Goal: Task Accomplishment & Management: Use online tool/utility

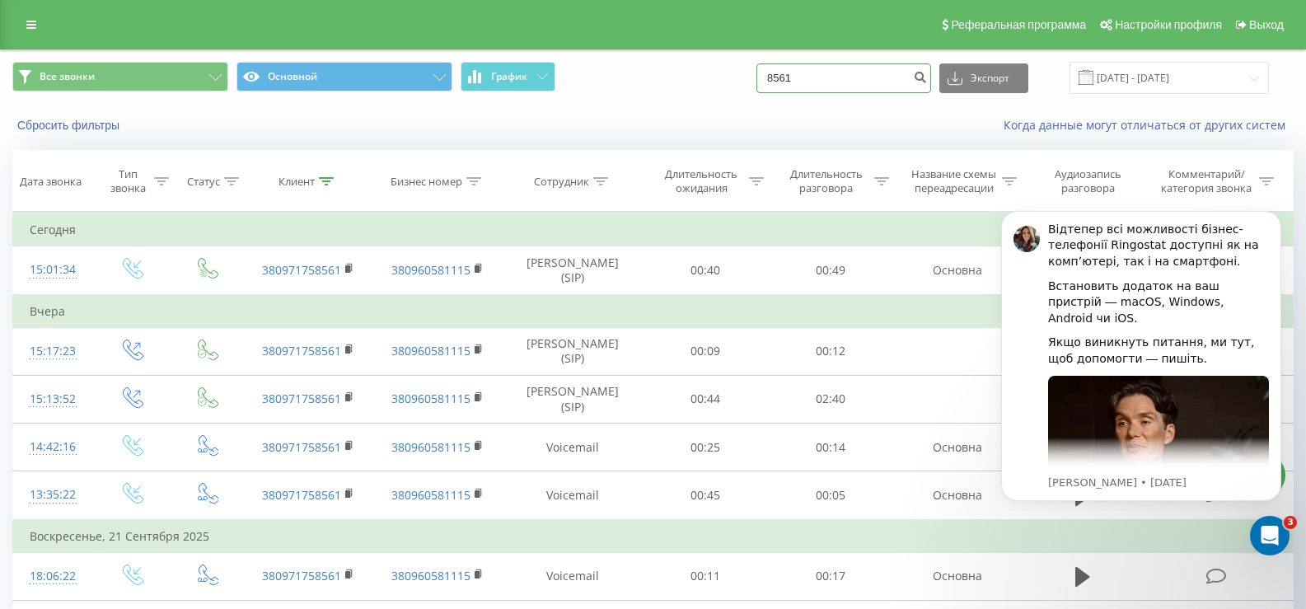
drag, startPoint x: 779, startPoint y: 77, endPoint x: 826, endPoint y: 73, distance: 47.1
click at [782, 77] on input "8561" at bounding box center [843, 78] width 175 height 30
drag, startPoint x: 826, startPoint y: 72, endPoint x: 763, endPoint y: 82, distance: 63.3
click at [763, 82] on div "Все звонки Основной График 8561 Экспорт .csv .xls .xlsx 23.06.2025 - 23.09.2025" at bounding box center [652, 78] width 1281 height 32
click at [927, 80] on icon "submit" at bounding box center [920, 75] width 14 height 10
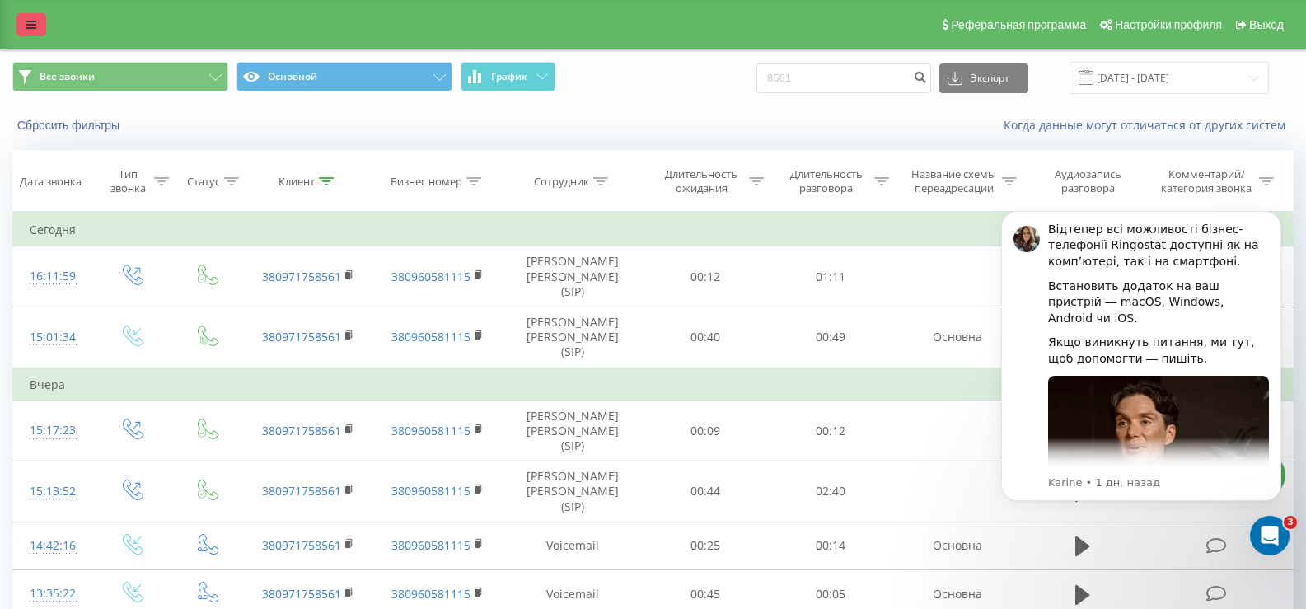
click at [38, 32] on link at bounding box center [31, 24] width 30 height 23
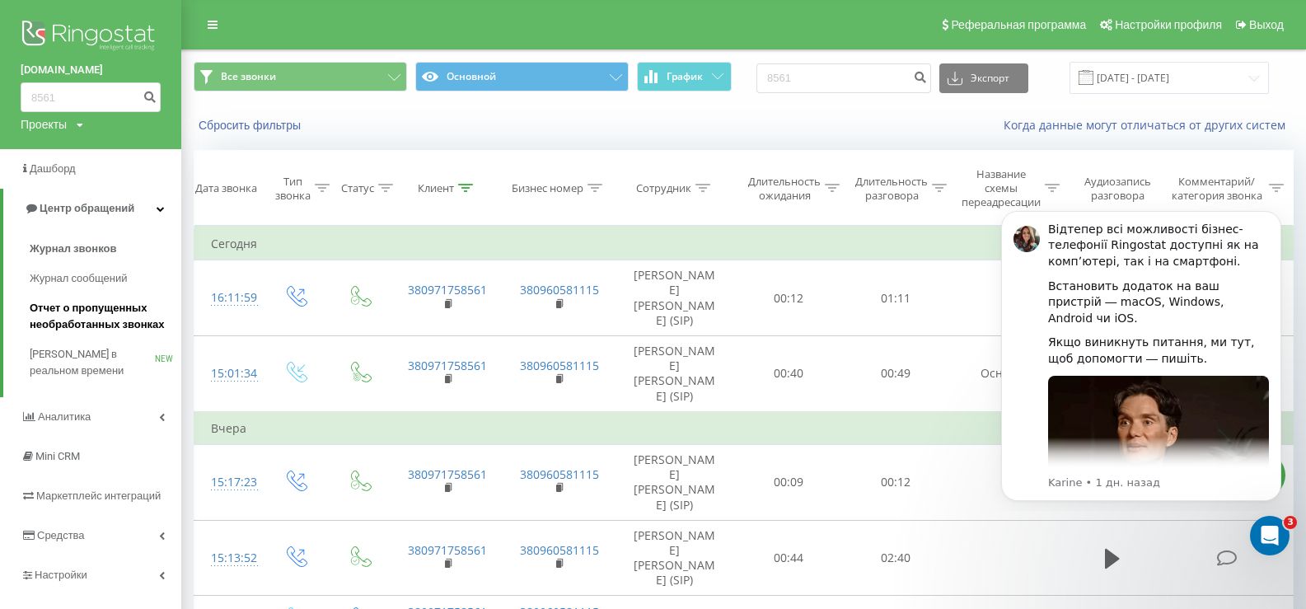
click at [72, 304] on span "Отчет о пропущенных необработанных звонках" at bounding box center [101, 316] width 143 height 33
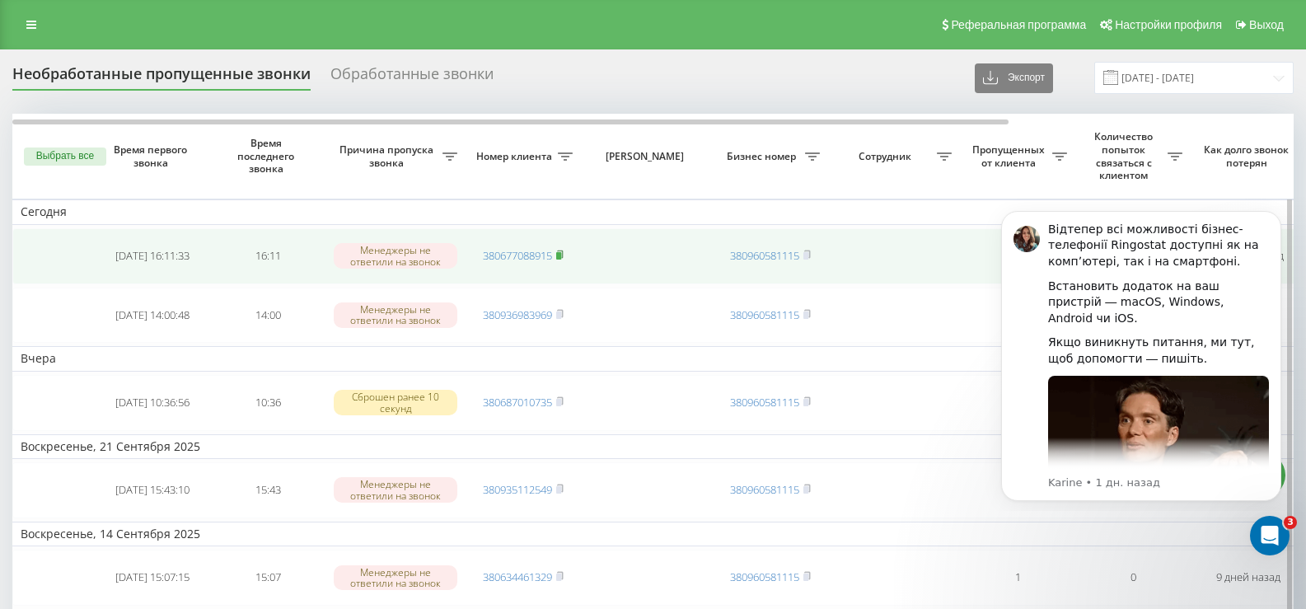
click at [564, 255] on icon at bounding box center [559, 255] width 7 height 10
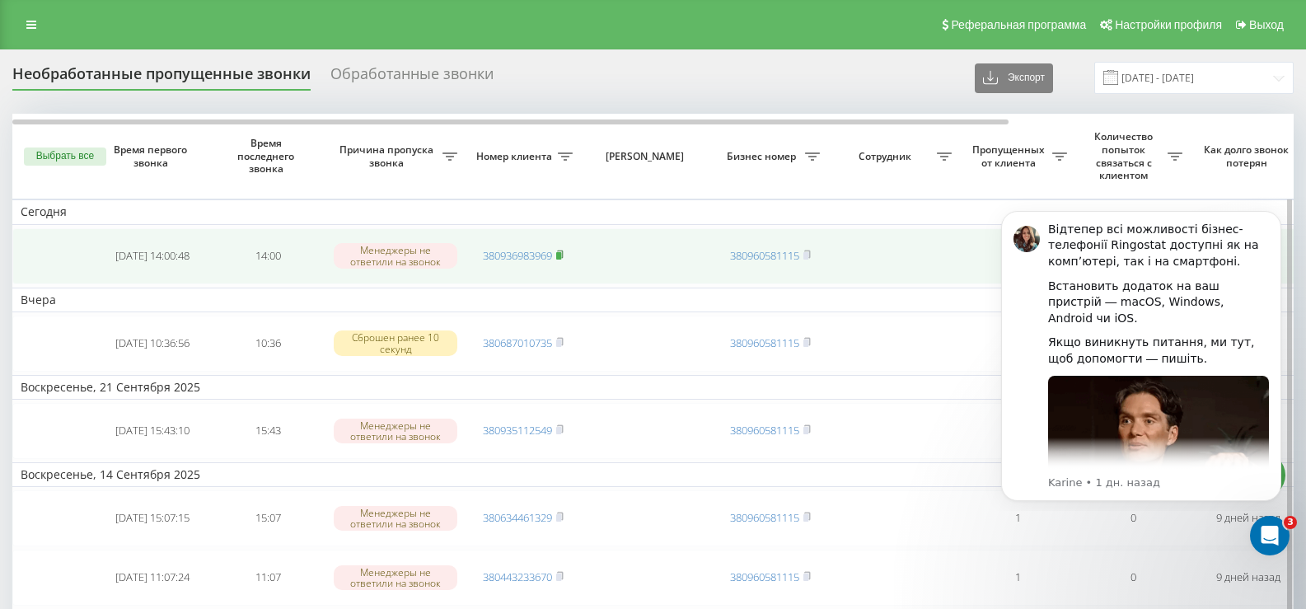
click at [561, 255] on rect at bounding box center [558, 255] width 5 height 7
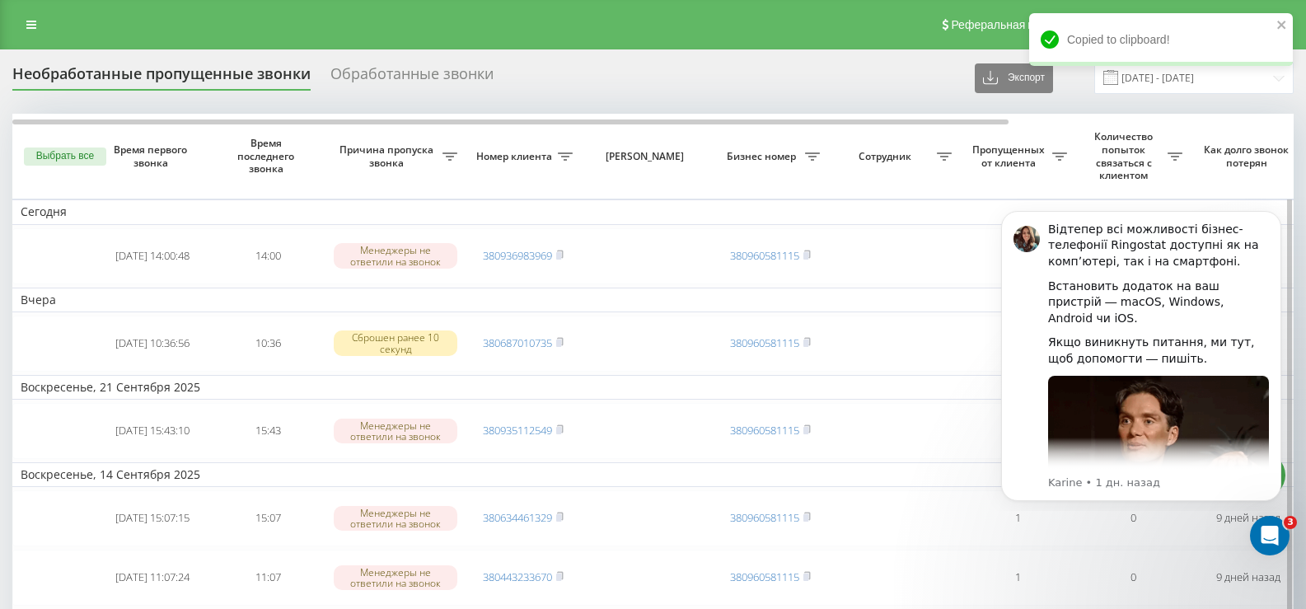
scroll to position [82, 0]
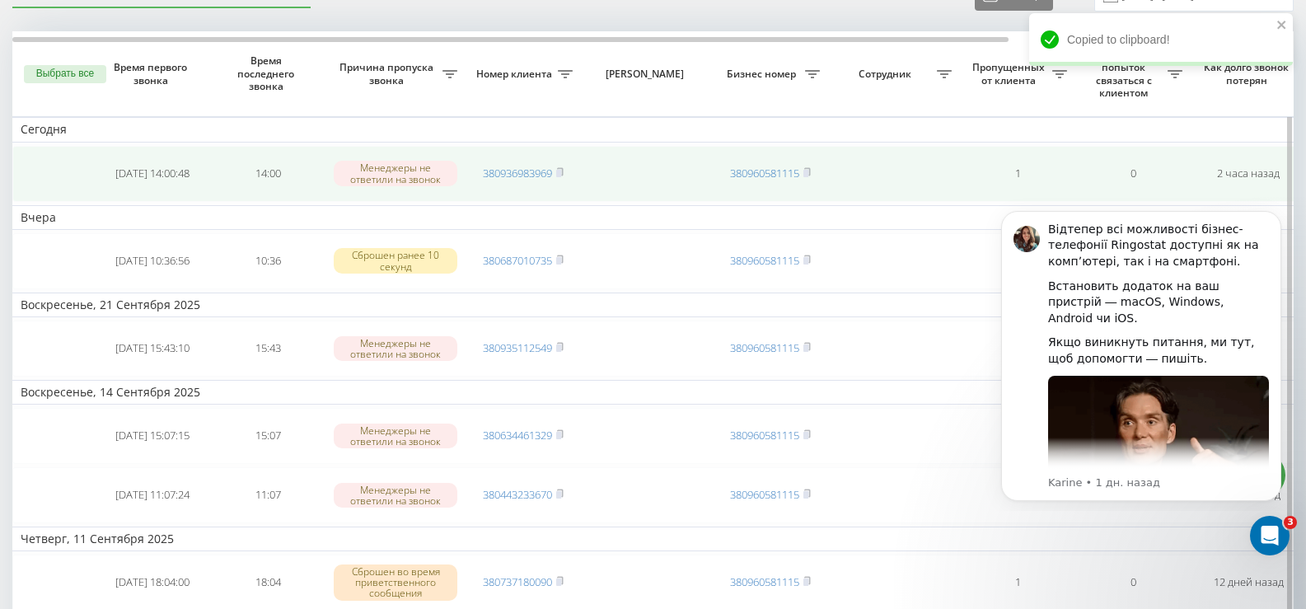
click at [62, 171] on td at bounding box center [53, 174] width 82 height 56
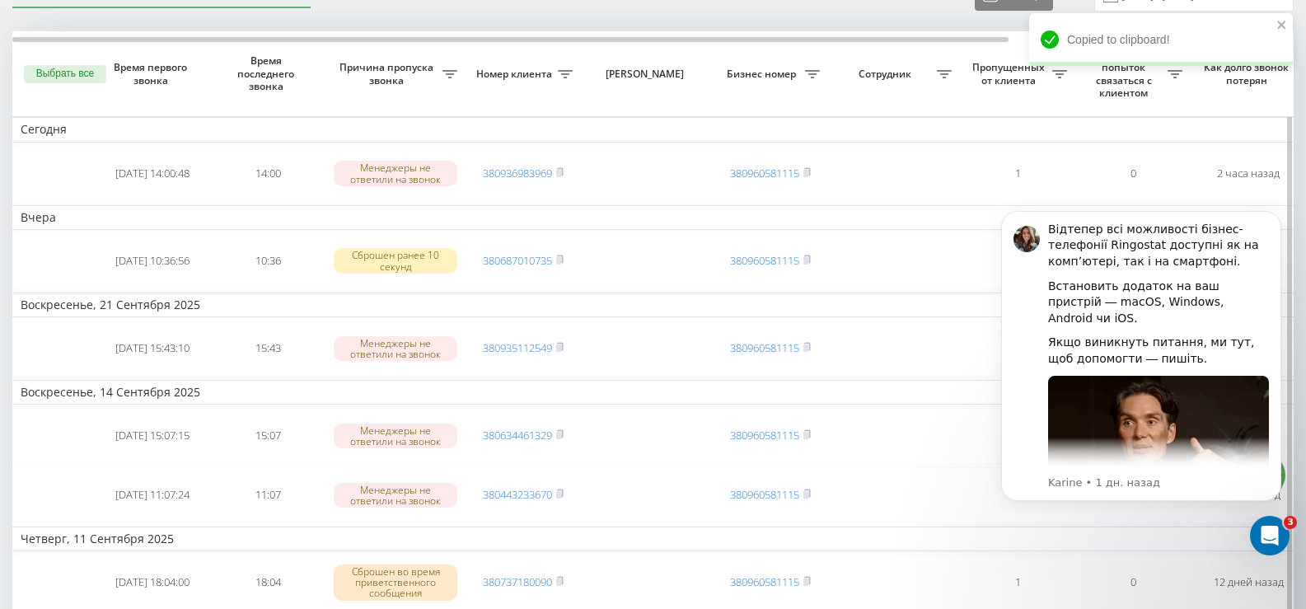
click at [70, 88] on th "Выбрать все" at bounding box center [53, 73] width 82 height 85
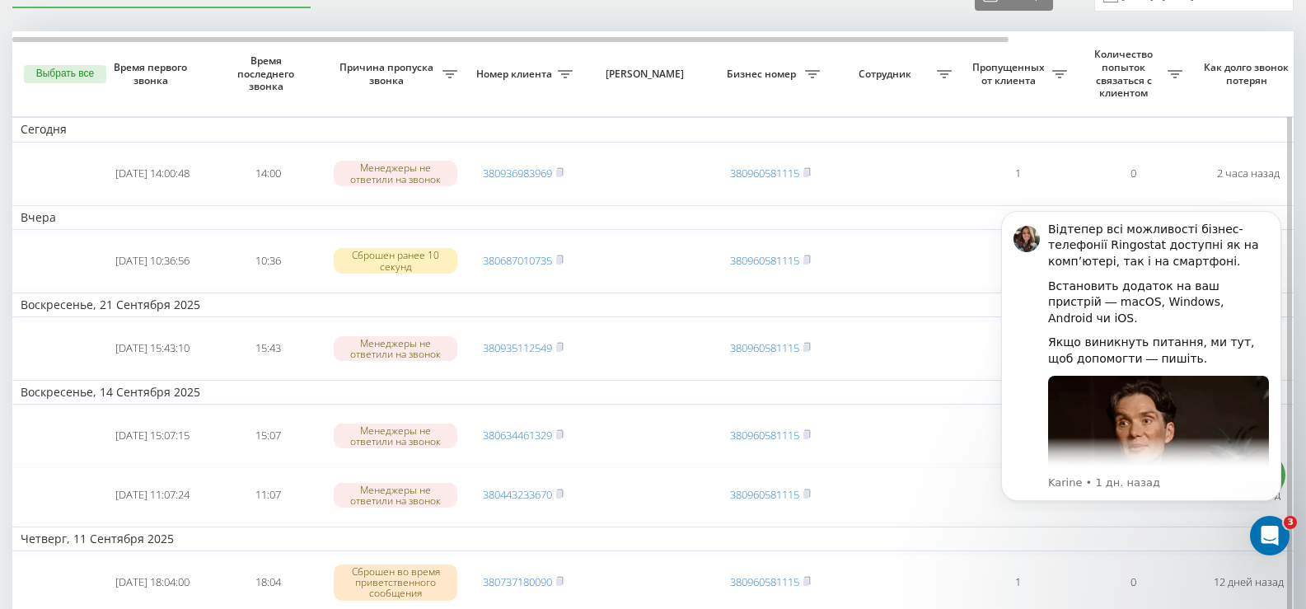
click at [72, 77] on button "Выбрать все" at bounding box center [65, 74] width 82 height 18
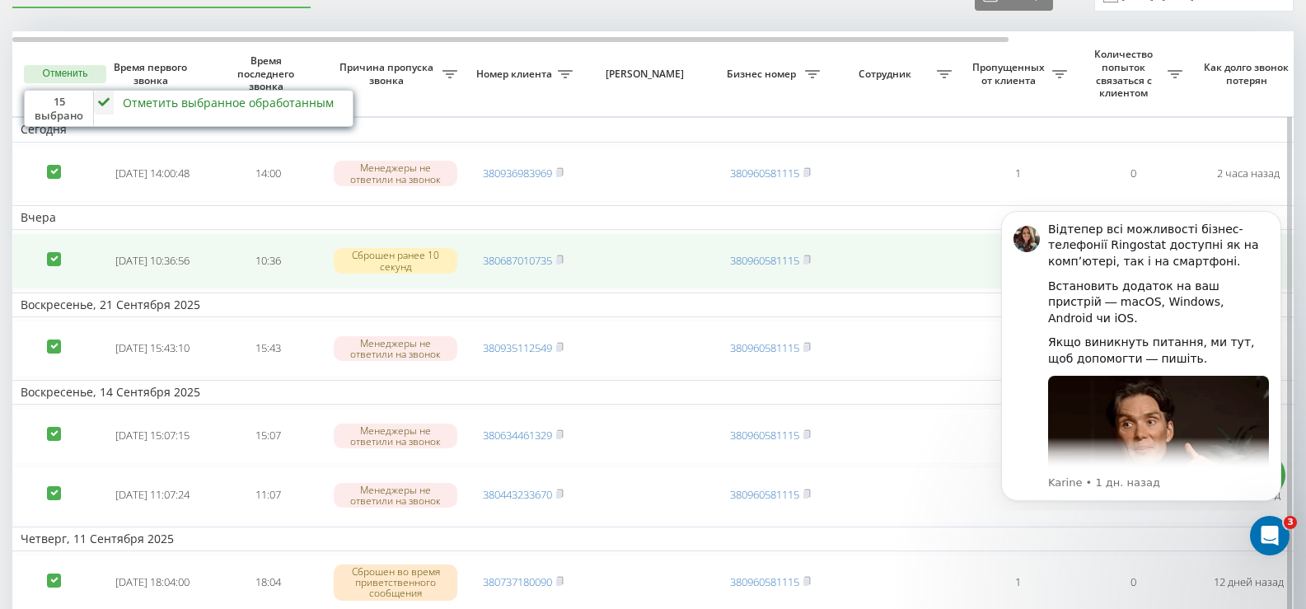
click at [54, 252] on label at bounding box center [54, 252] width 14 height 0
checkbox input "false"
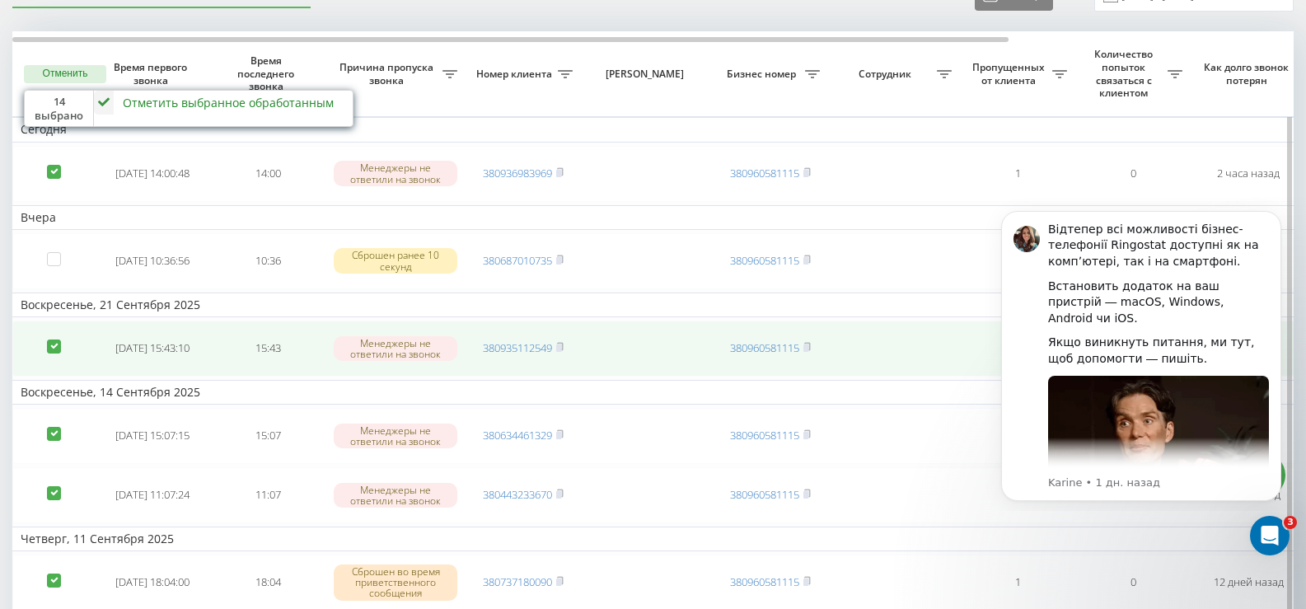
click at [47, 330] on td at bounding box center [53, 348] width 82 height 56
click at [60, 339] on label at bounding box center [54, 339] width 14 height 0
checkbox input "false"
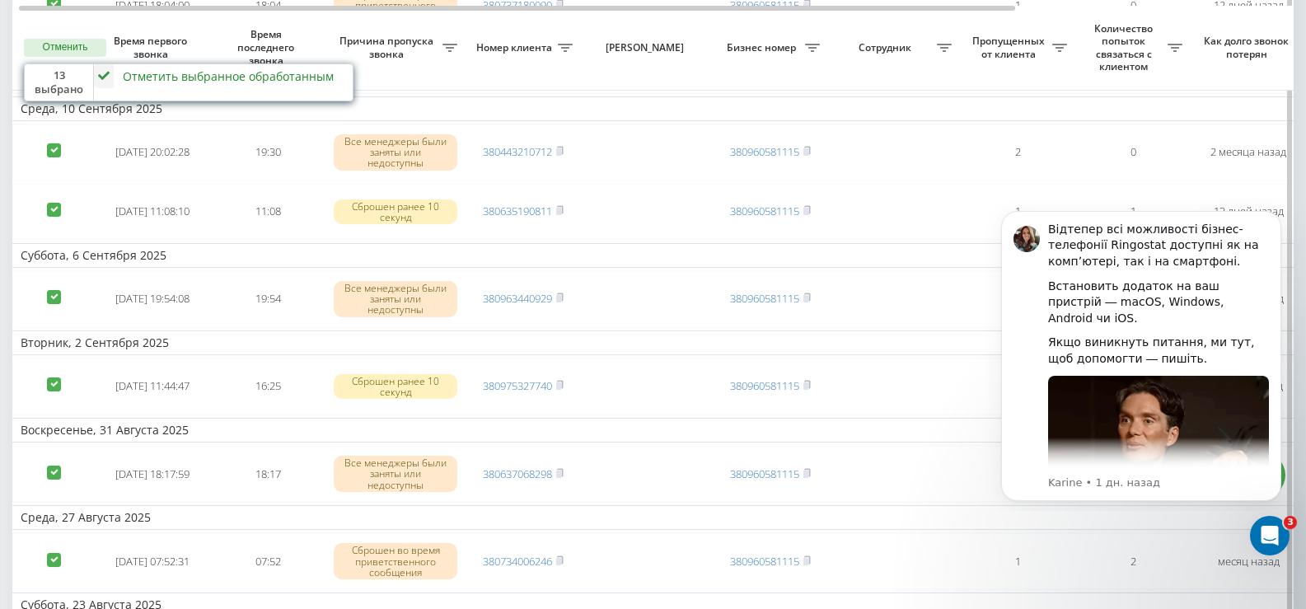
scroll to position [1047, 0]
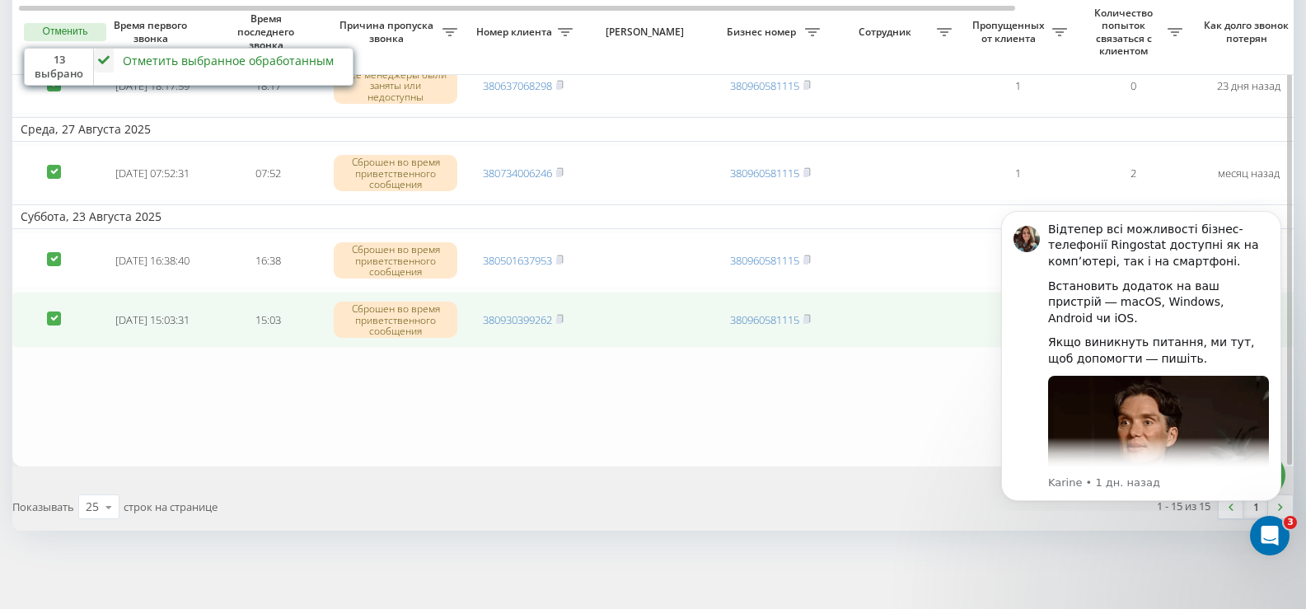
click at [57, 311] on label at bounding box center [54, 311] width 14 height 0
checkbox input "false"
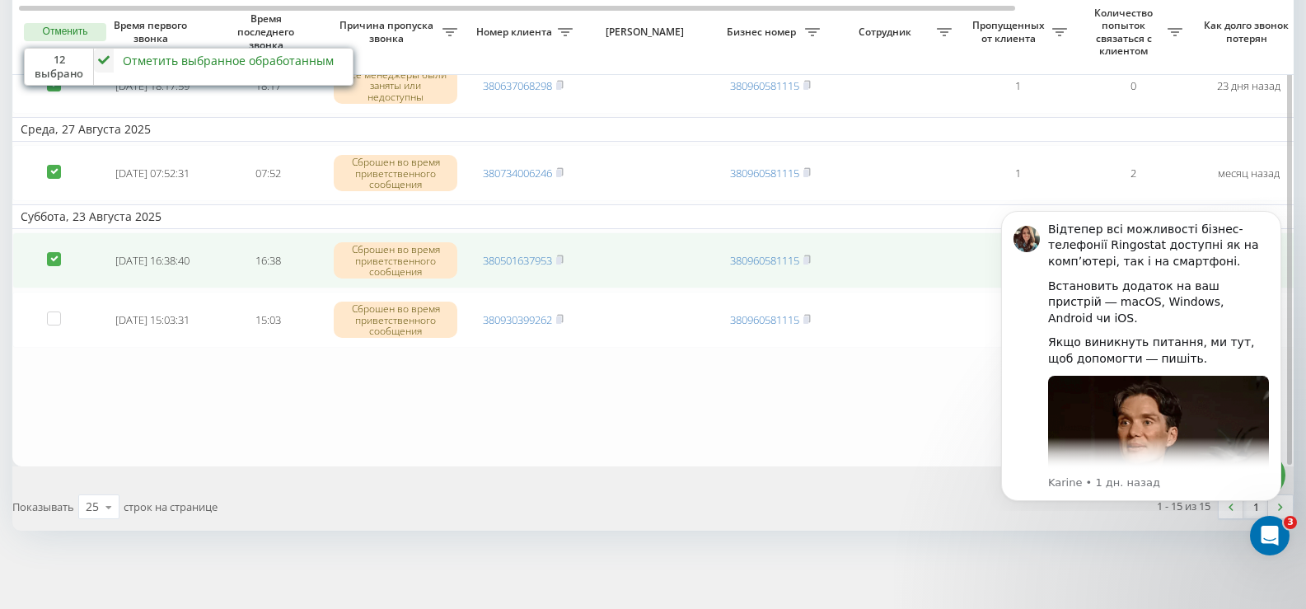
click at [59, 252] on label at bounding box center [54, 252] width 14 height 0
checkbox input "false"
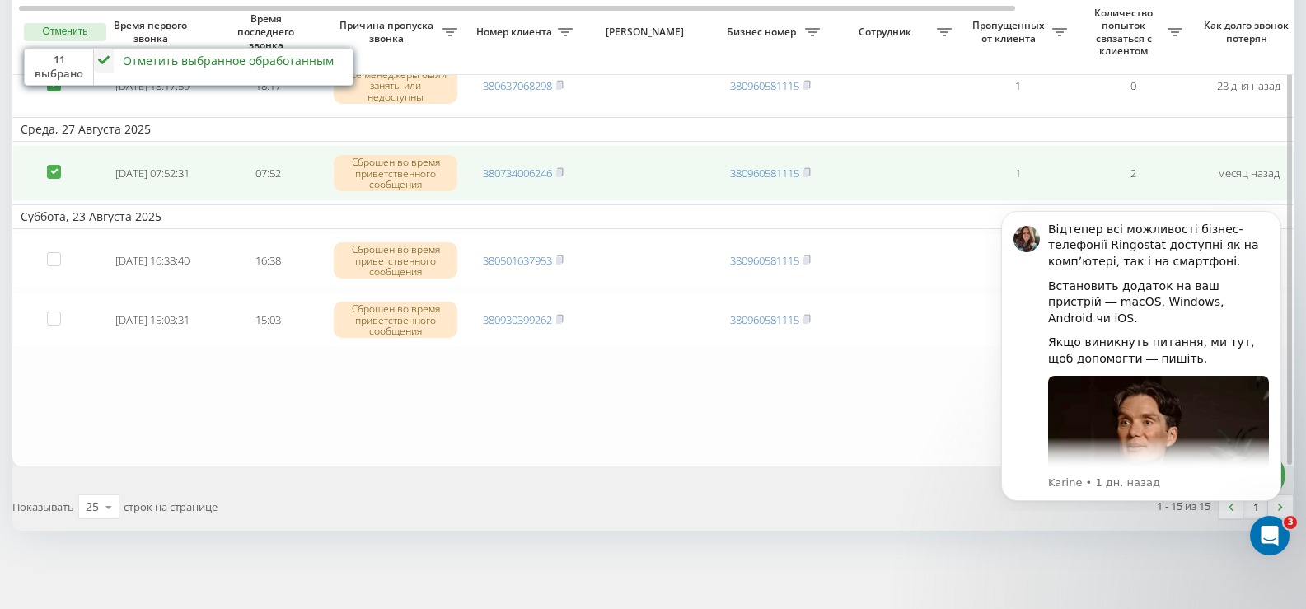
click at [54, 165] on label at bounding box center [54, 165] width 14 height 0
checkbox input "false"
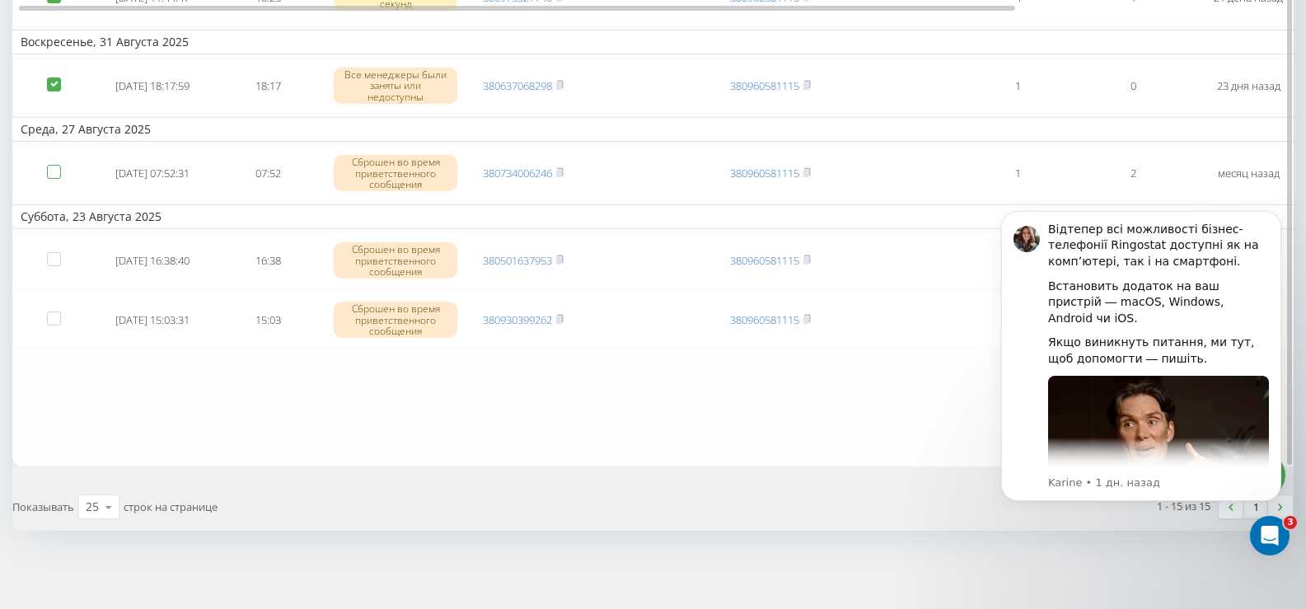
scroll to position [718, 0]
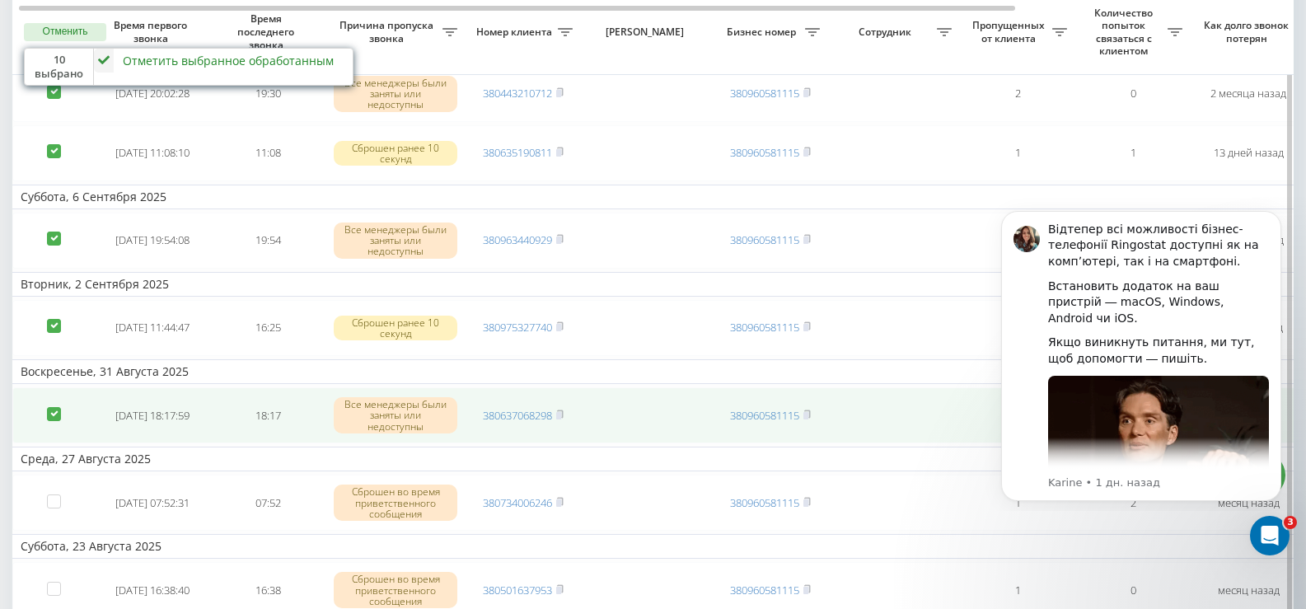
click at [51, 405] on td at bounding box center [53, 415] width 82 height 56
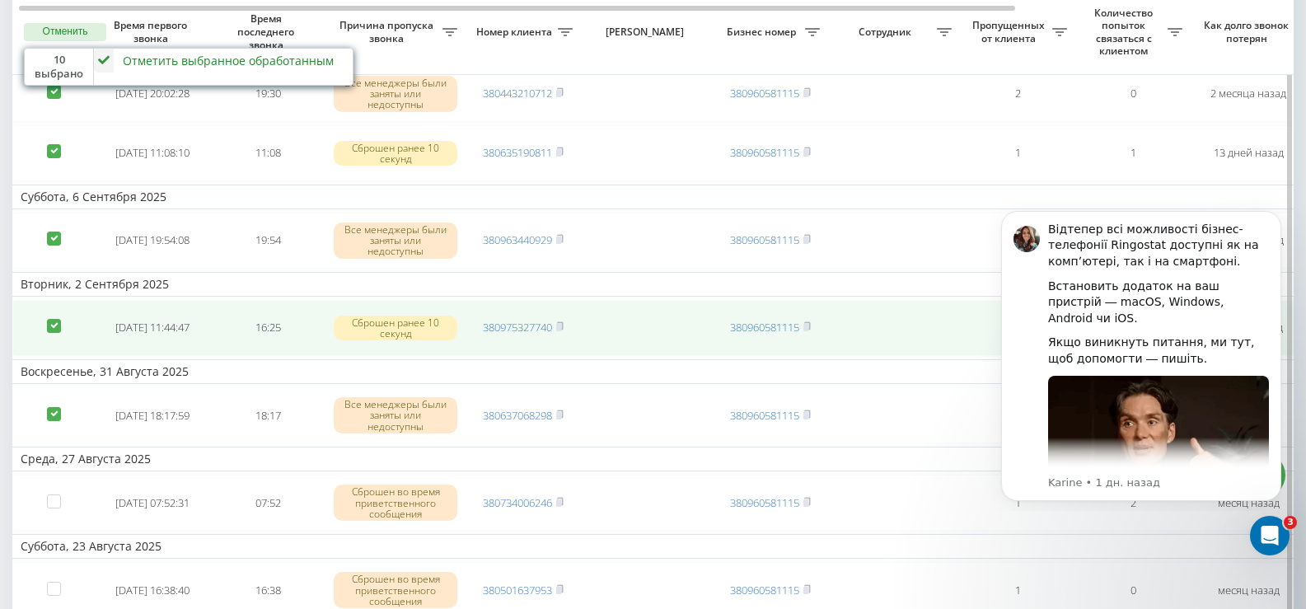
click at [54, 347] on td at bounding box center [53, 328] width 82 height 56
click at [55, 319] on label at bounding box center [54, 319] width 14 height 0
checkbox input "false"
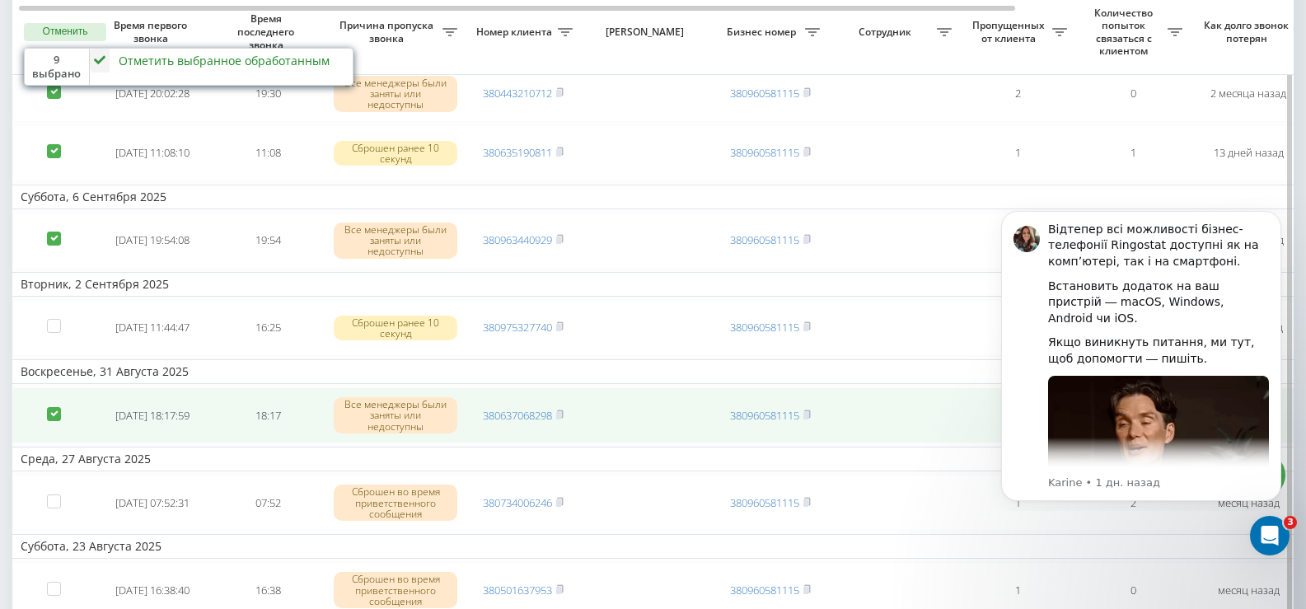
click at [53, 407] on label at bounding box center [54, 407] width 14 height 0
checkbox input "false"
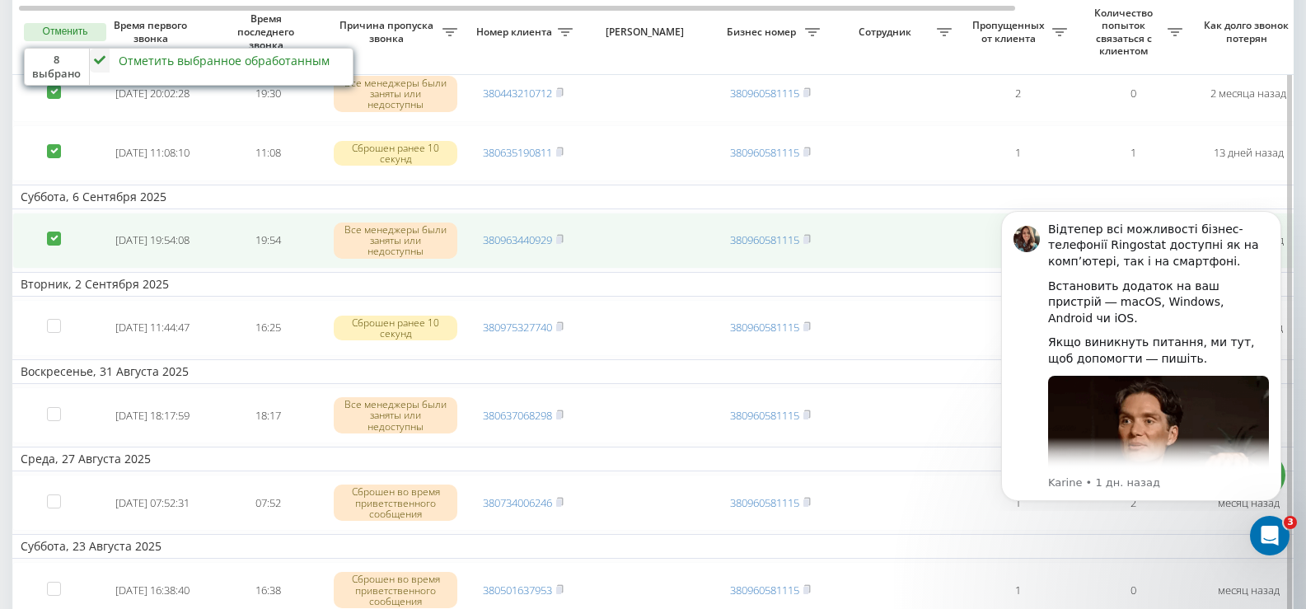
click at [44, 236] on td at bounding box center [53, 241] width 82 height 56
click at [58, 232] on label at bounding box center [54, 232] width 14 height 0
checkbox input "false"
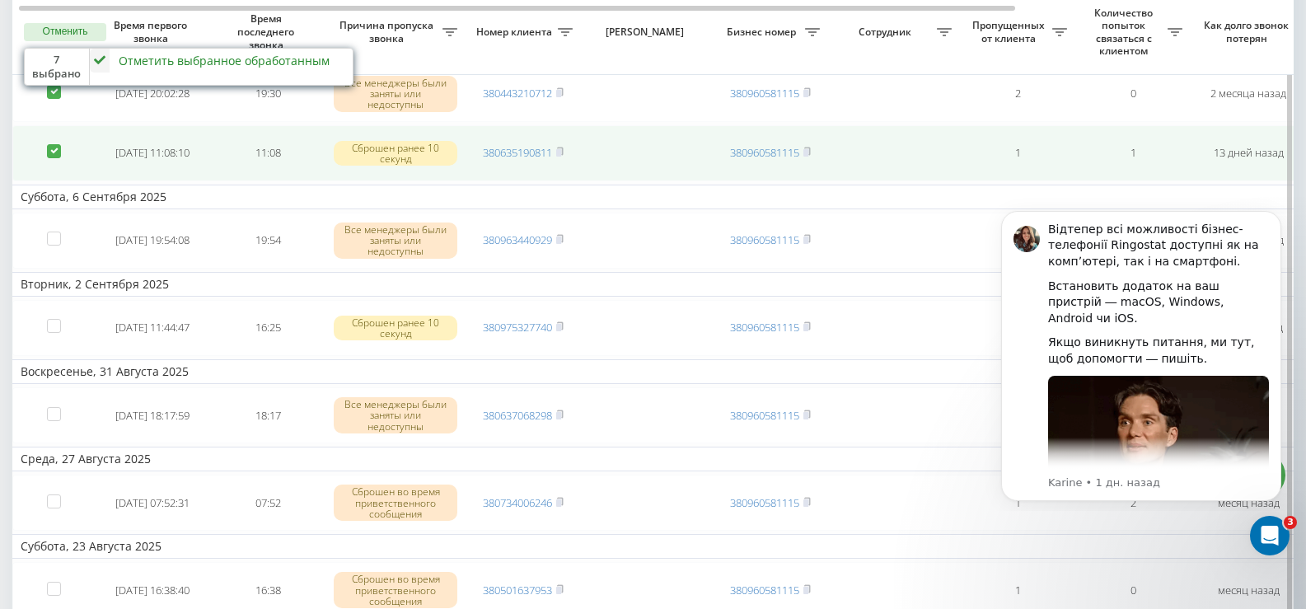
click at [49, 144] on label at bounding box center [54, 144] width 14 height 0
checkbox input "false"
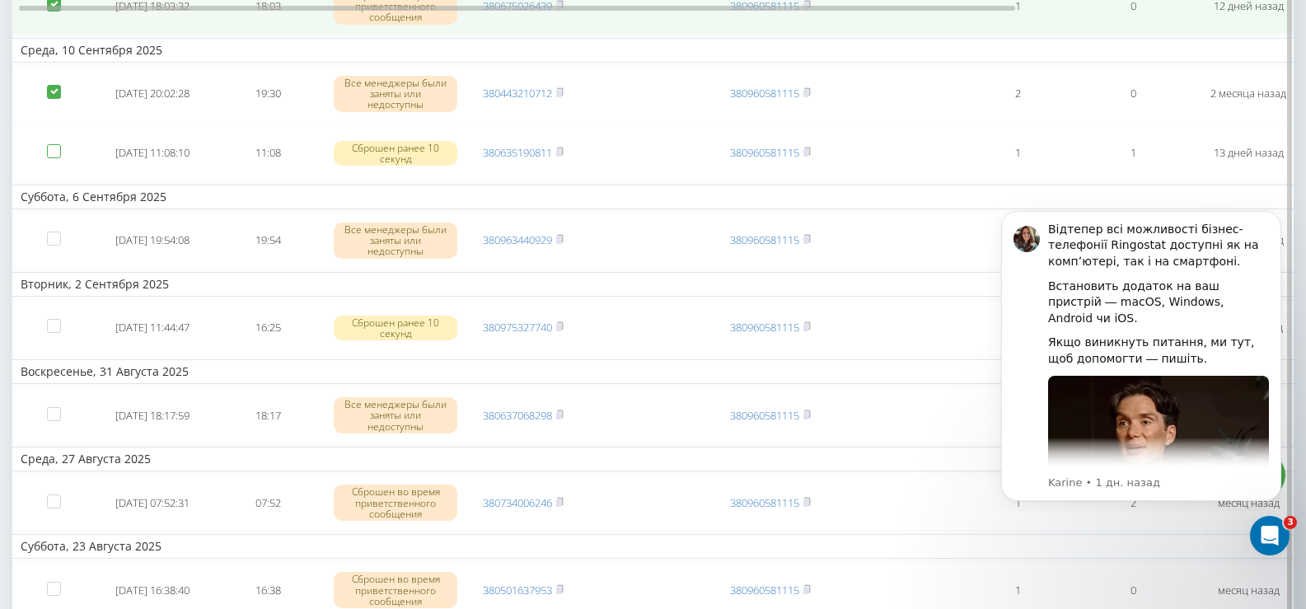
scroll to position [306, 0]
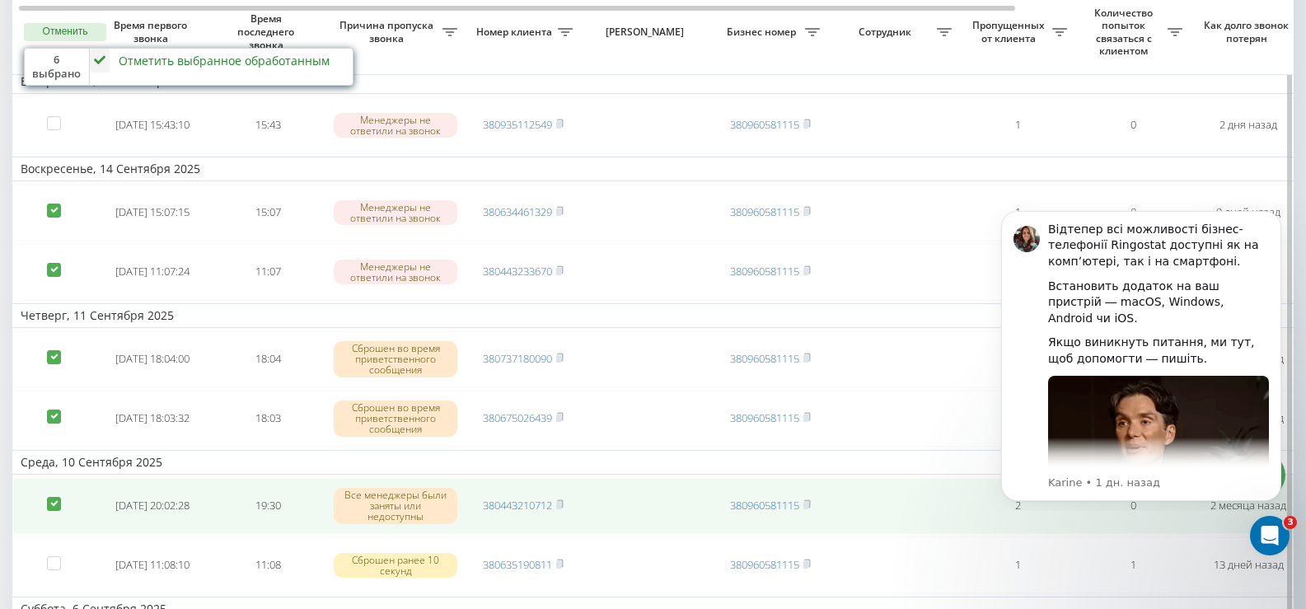
drag, startPoint x: 59, startPoint y: 516, endPoint x: 58, endPoint y: 507, distance: 9.1
click at [60, 516] on td at bounding box center [53, 506] width 82 height 56
click at [58, 497] on label at bounding box center [54, 497] width 14 height 0
checkbox input "false"
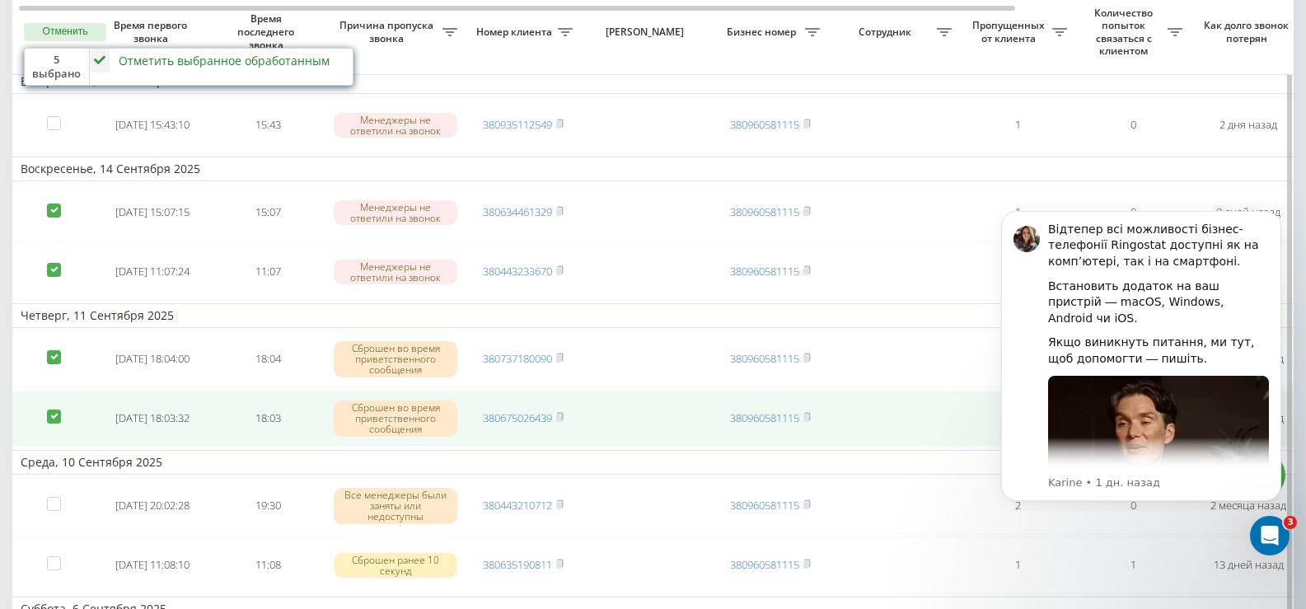
click at [53, 409] on label at bounding box center [54, 409] width 14 height 0
checkbox input "false"
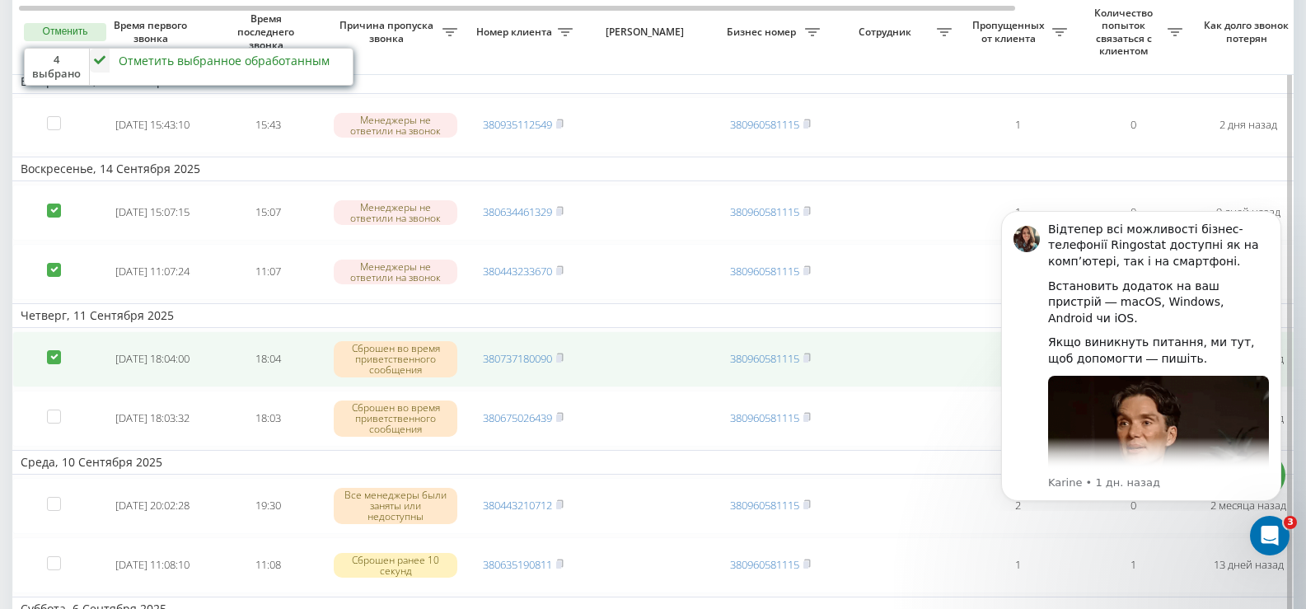
drag, startPoint x: 56, startPoint y: 338, endPoint x: 55, endPoint y: 353, distance: 14.9
click at [55, 340] on td at bounding box center [53, 359] width 82 height 56
click at [55, 350] on label at bounding box center [54, 350] width 14 height 0
checkbox input "false"
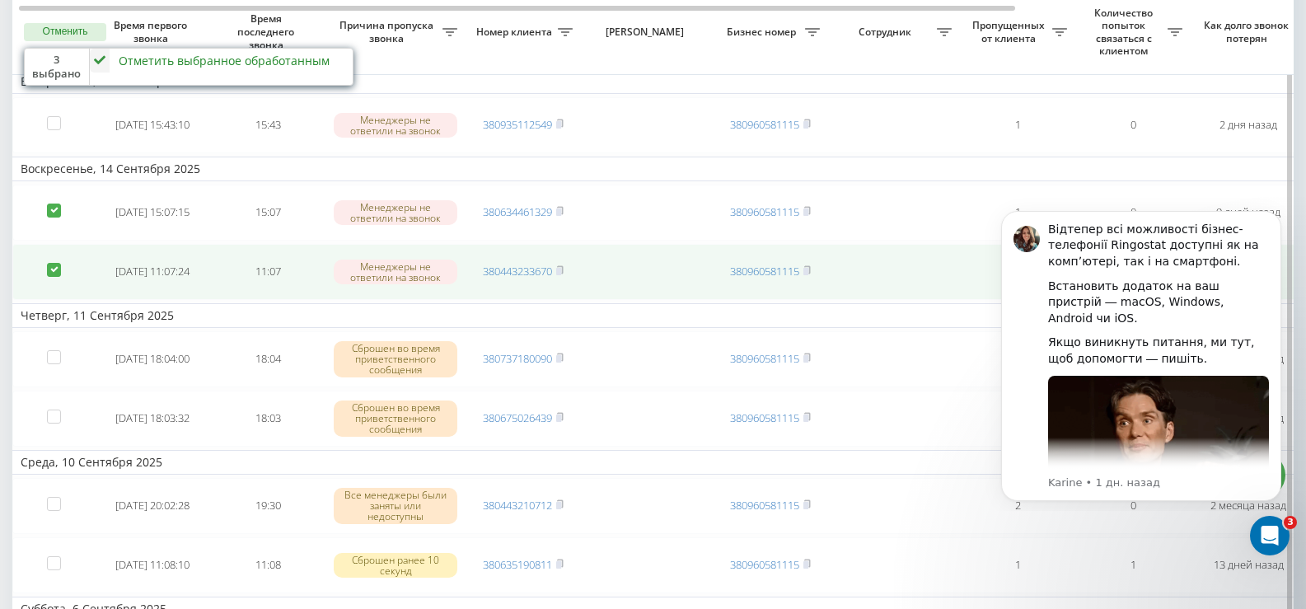
click at [56, 263] on label at bounding box center [54, 263] width 14 height 0
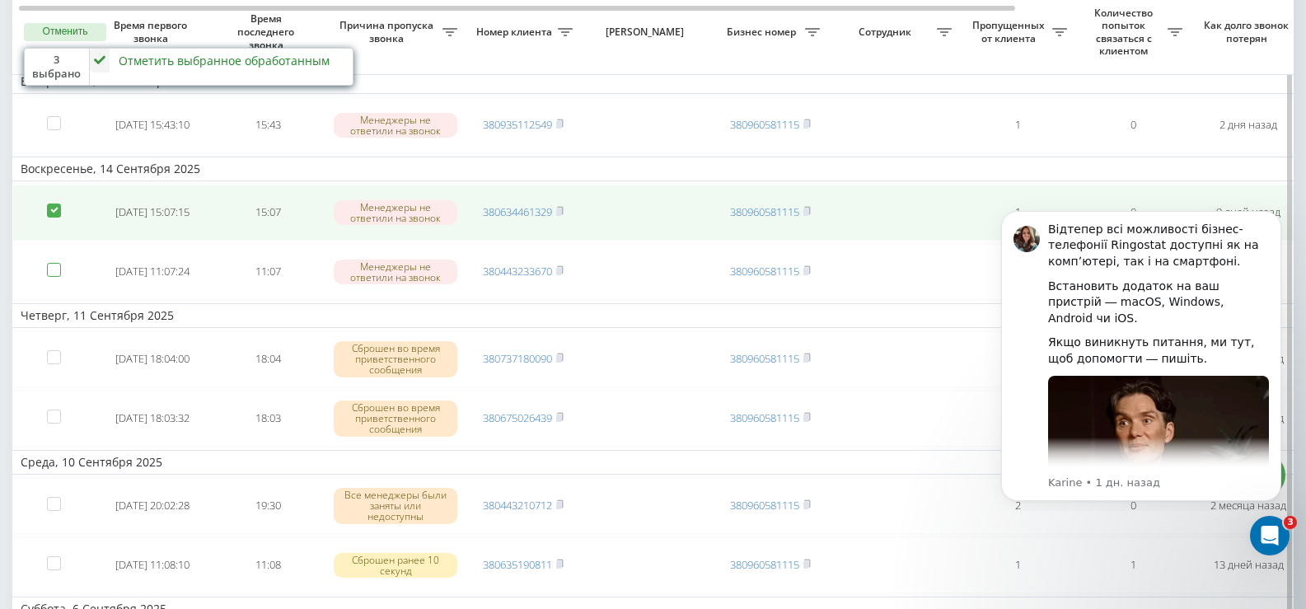
checkbox input "false"
click at [55, 222] on td at bounding box center [53, 213] width 82 height 56
click at [57, 203] on label at bounding box center [54, 203] width 14 height 0
checkbox input "false"
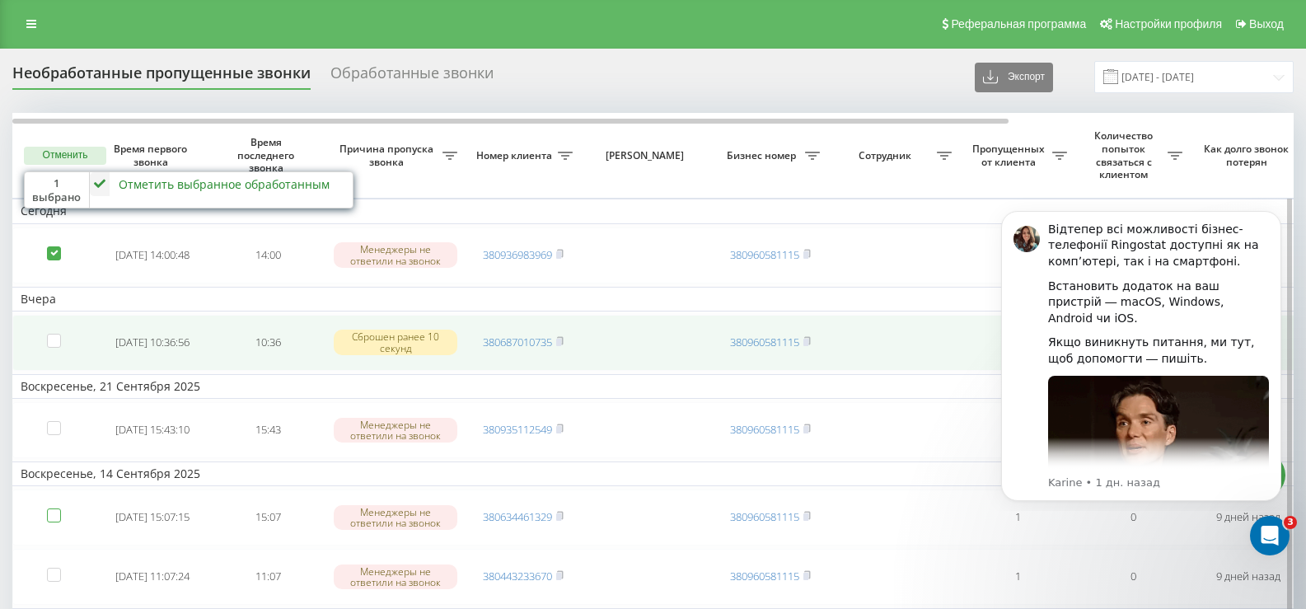
scroll to position [0, 0]
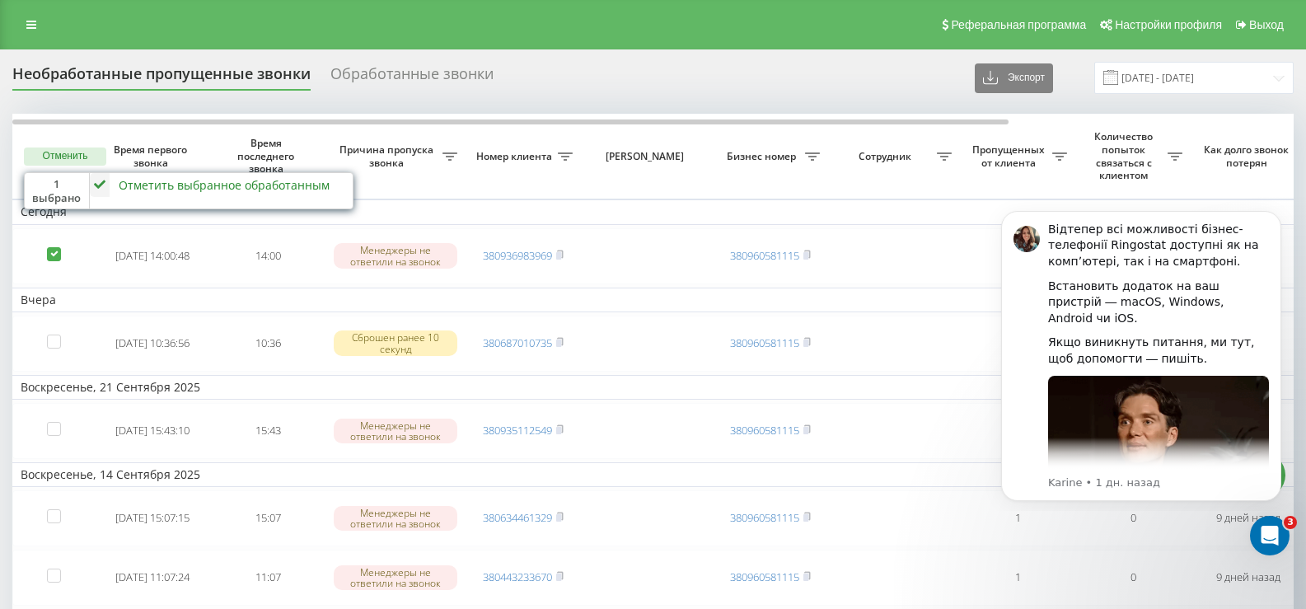
click at [182, 186] on div "Отметить выбранное обработанным" at bounding box center [224, 185] width 211 height 16
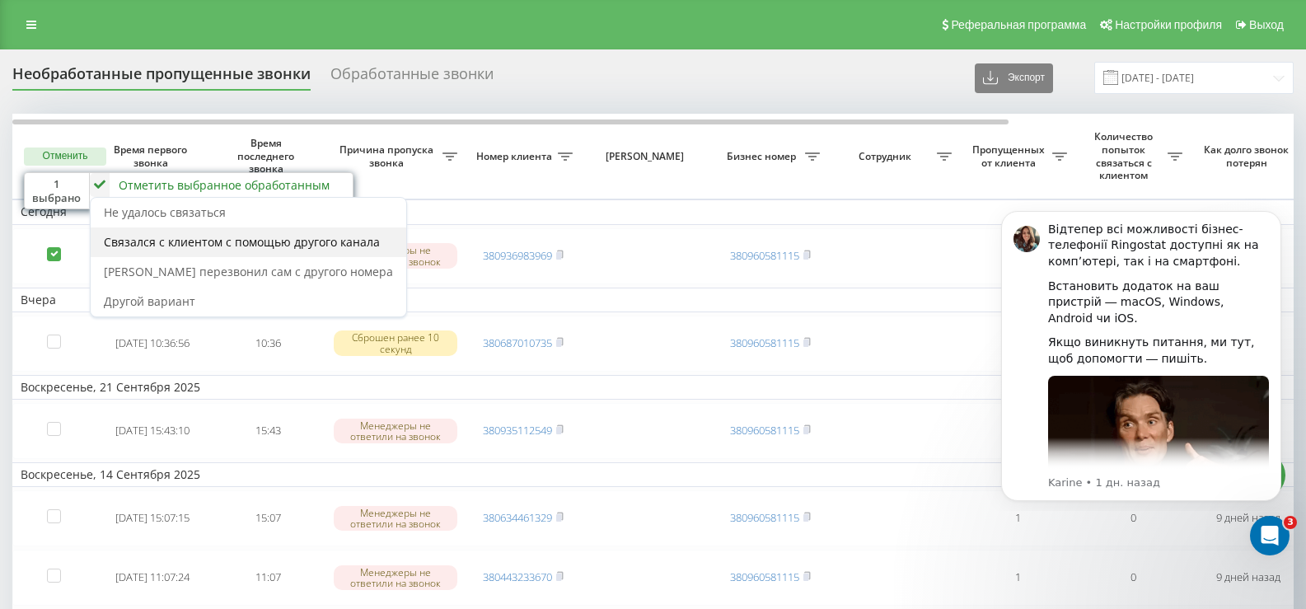
click at [202, 242] on span "Связался с клиентом с помощью другого канала" at bounding box center [242, 242] width 276 height 16
